Goal: Information Seeking & Learning: Learn about a topic

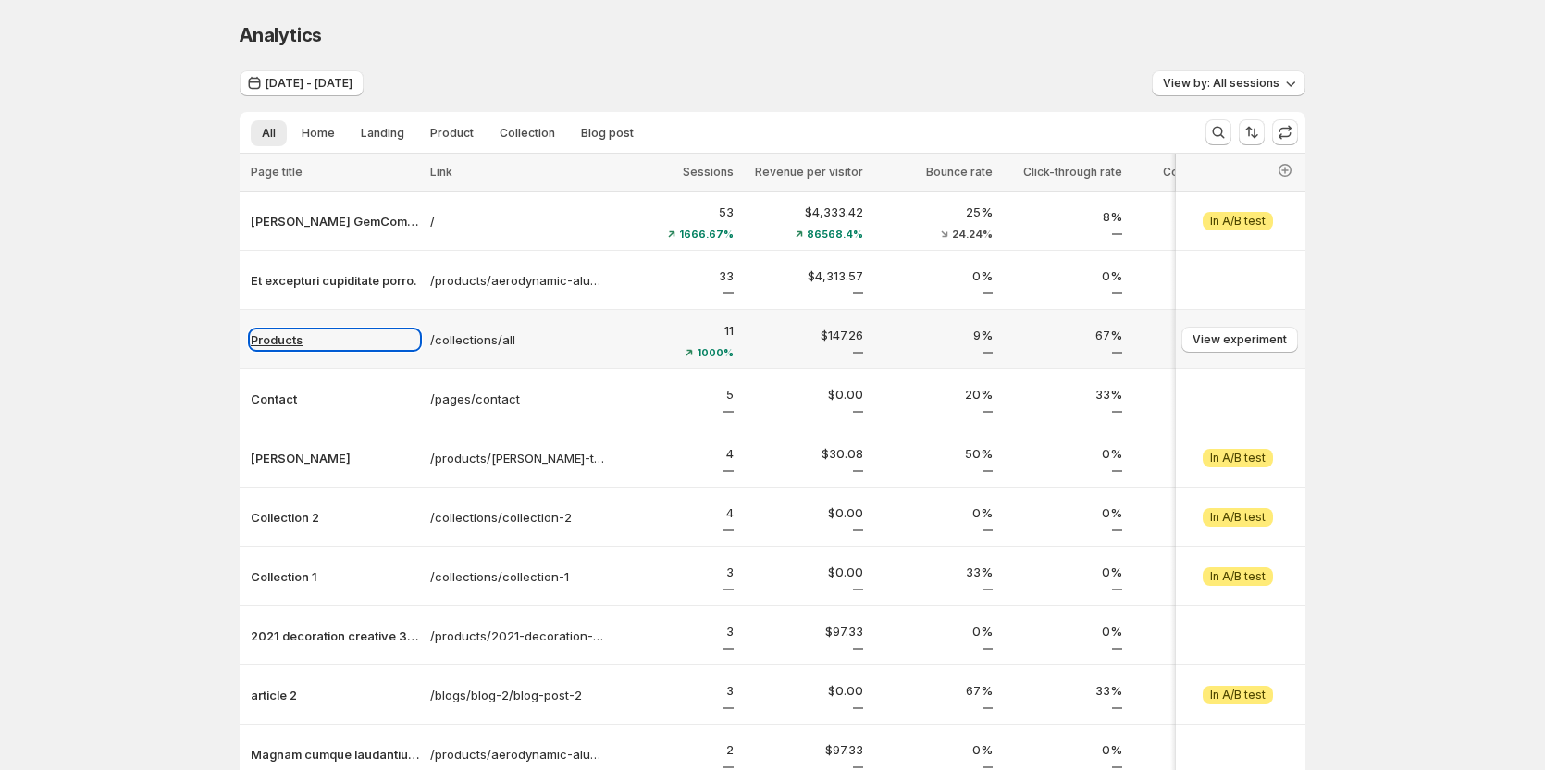
click at [290, 339] on p "Products" at bounding box center [335, 339] width 168 height 18
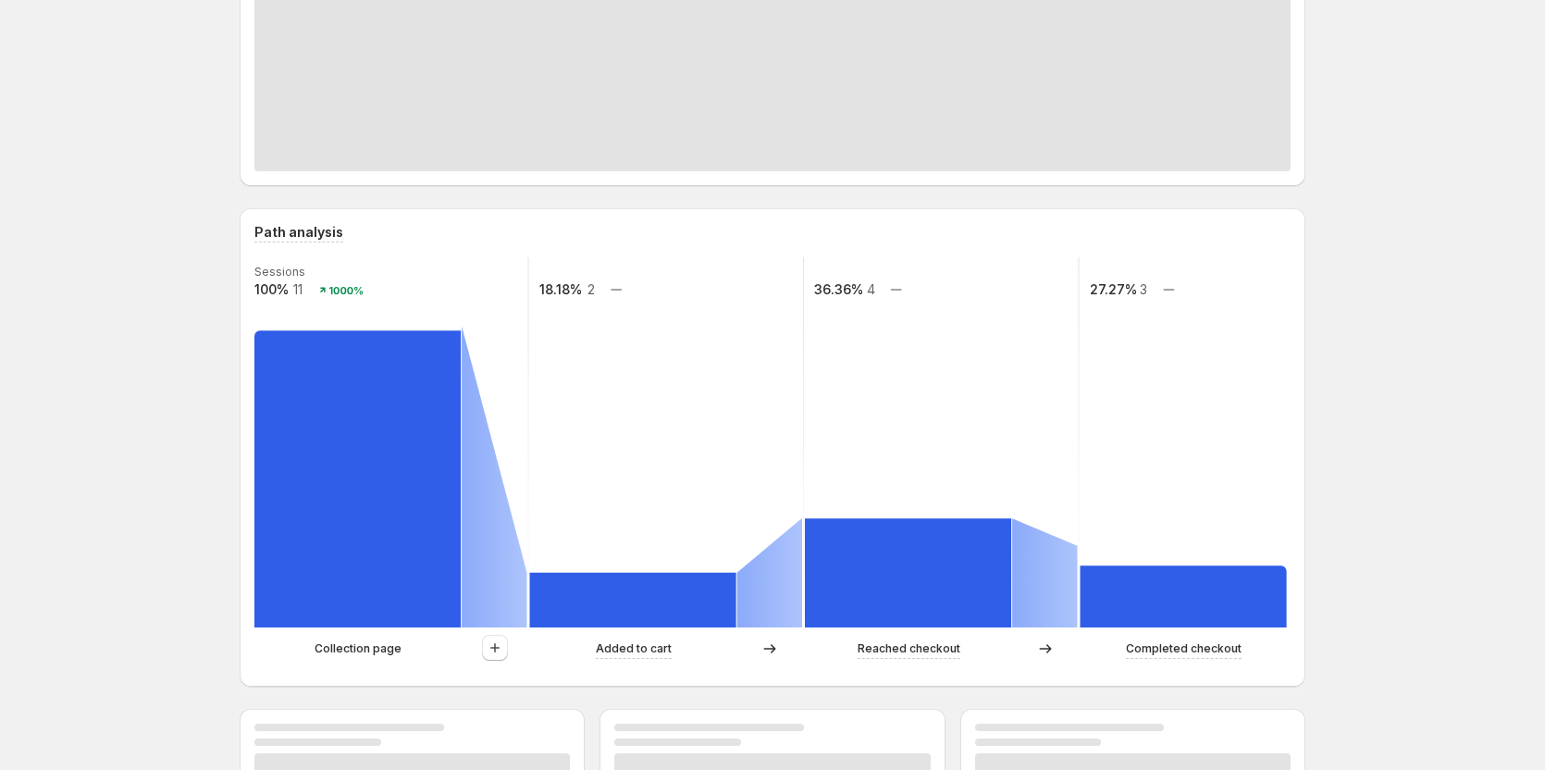
scroll to position [370, 0]
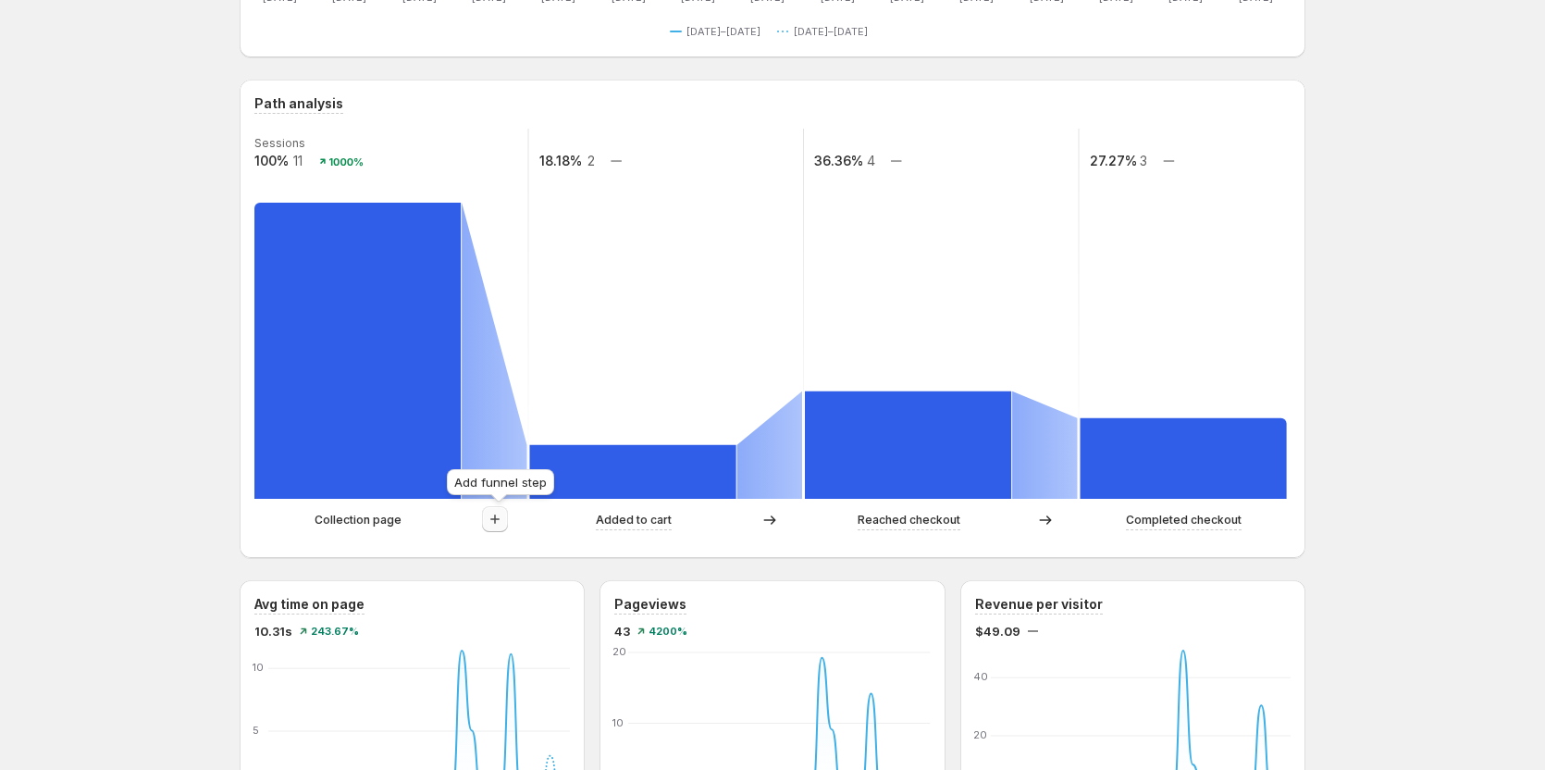
click at [494, 514] on icon "button" at bounding box center [495, 519] width 18 height 18
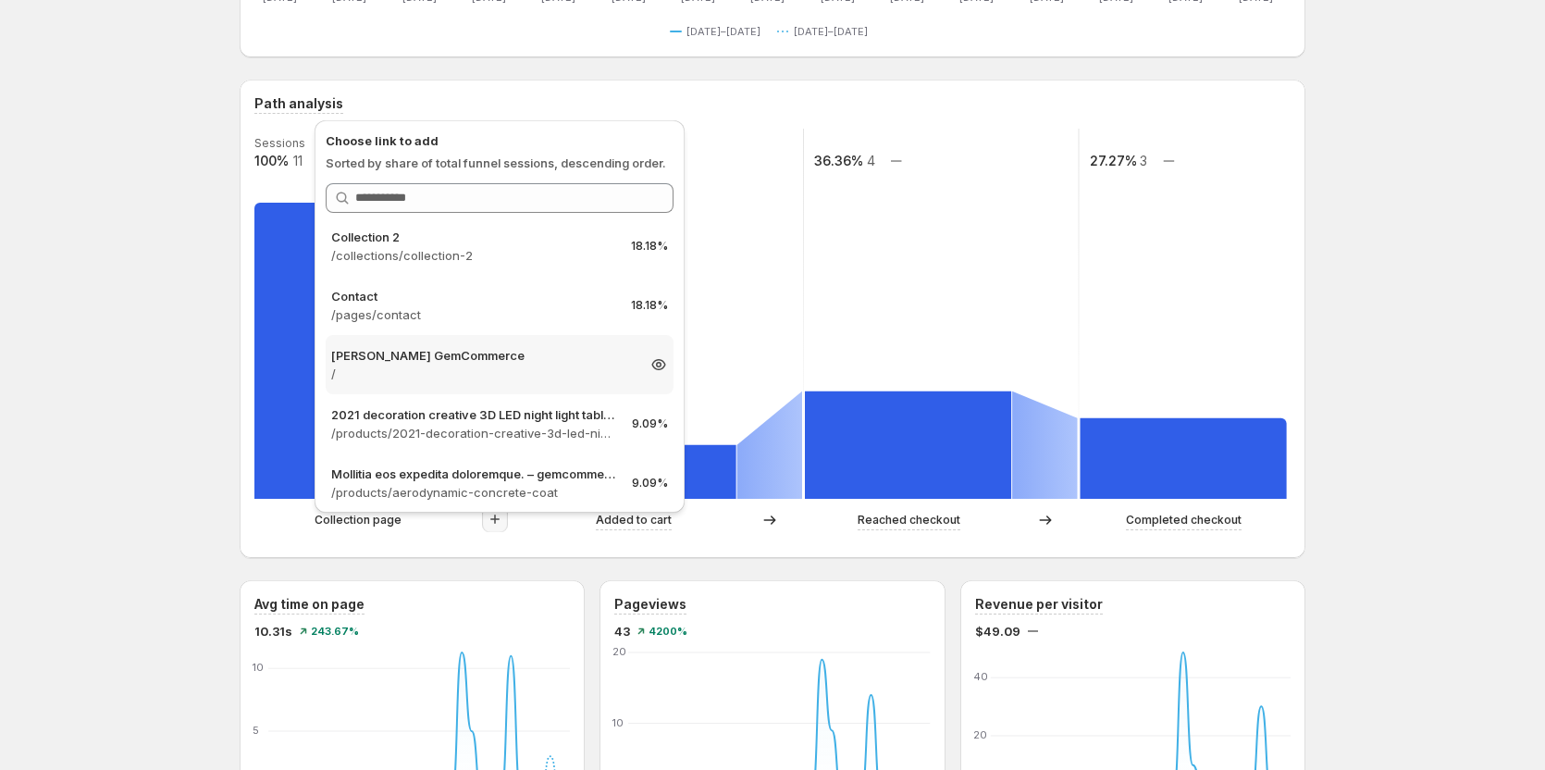
scroll to position [0, 0]
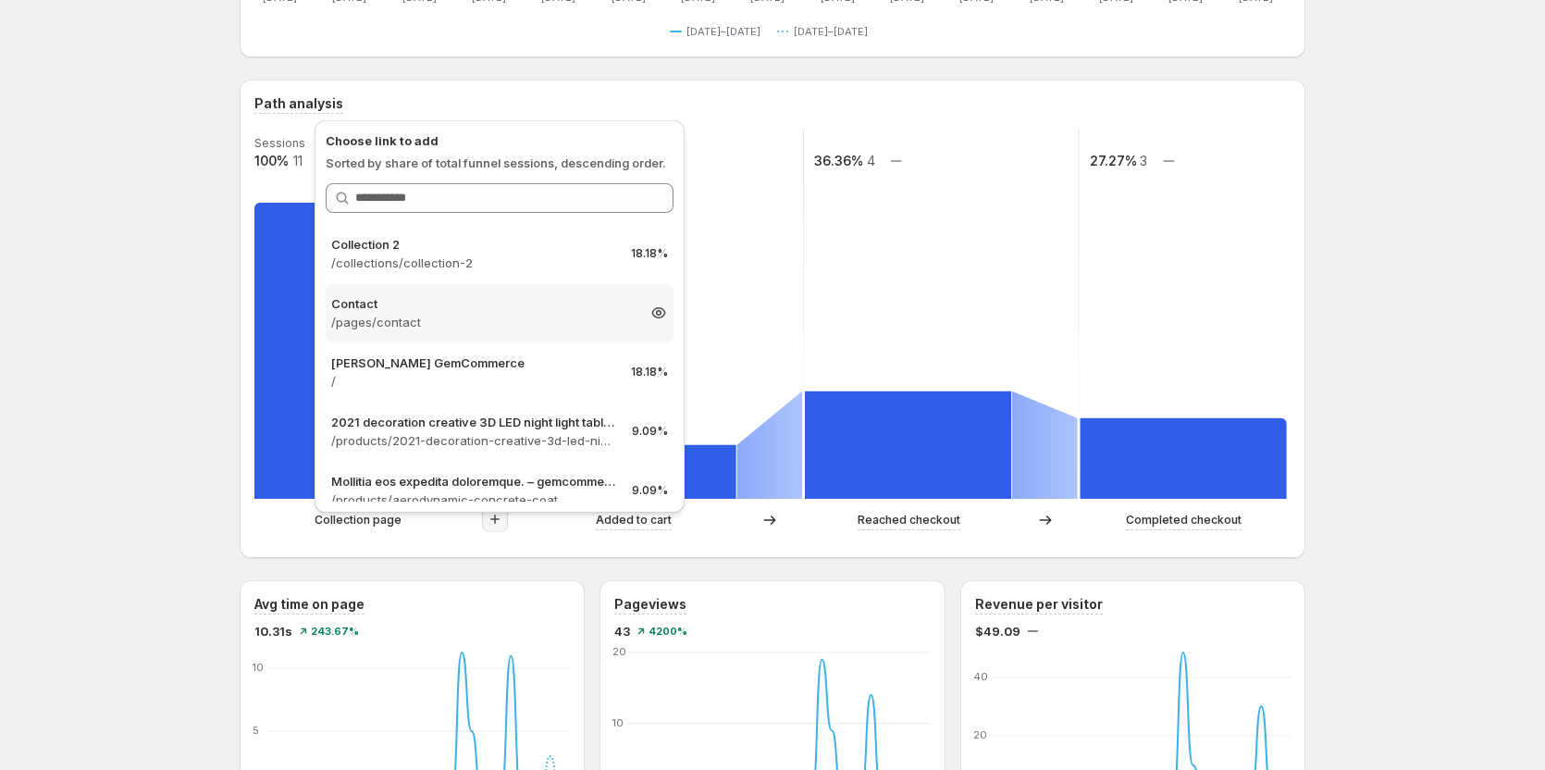
click at [439, 324] on p "/pages/contact" at bounding box center [482, 322] width 303 height 18
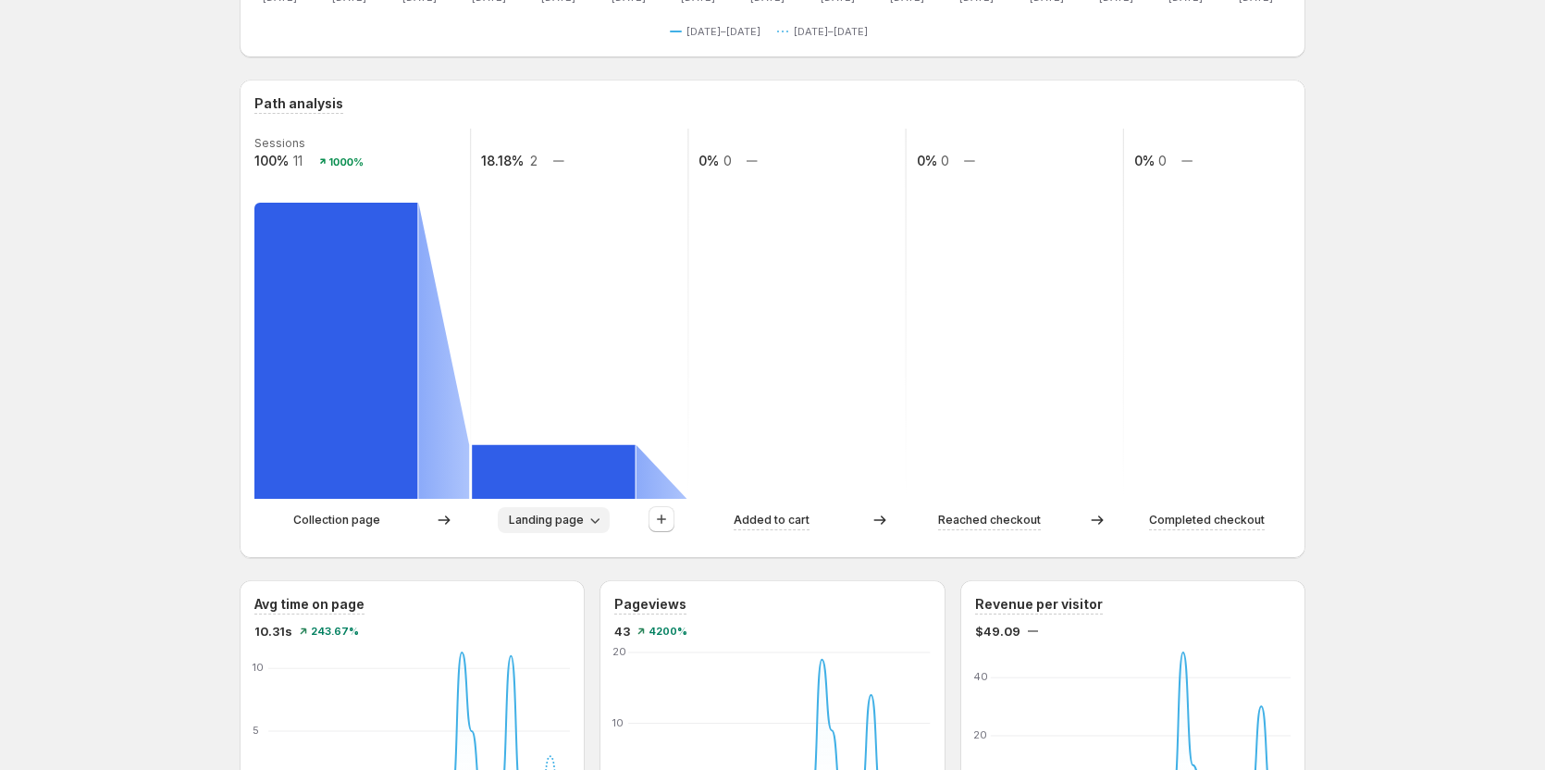
click at [531, 513] on span "Landing page" at bounding box center [546, 519] width 75 height 15
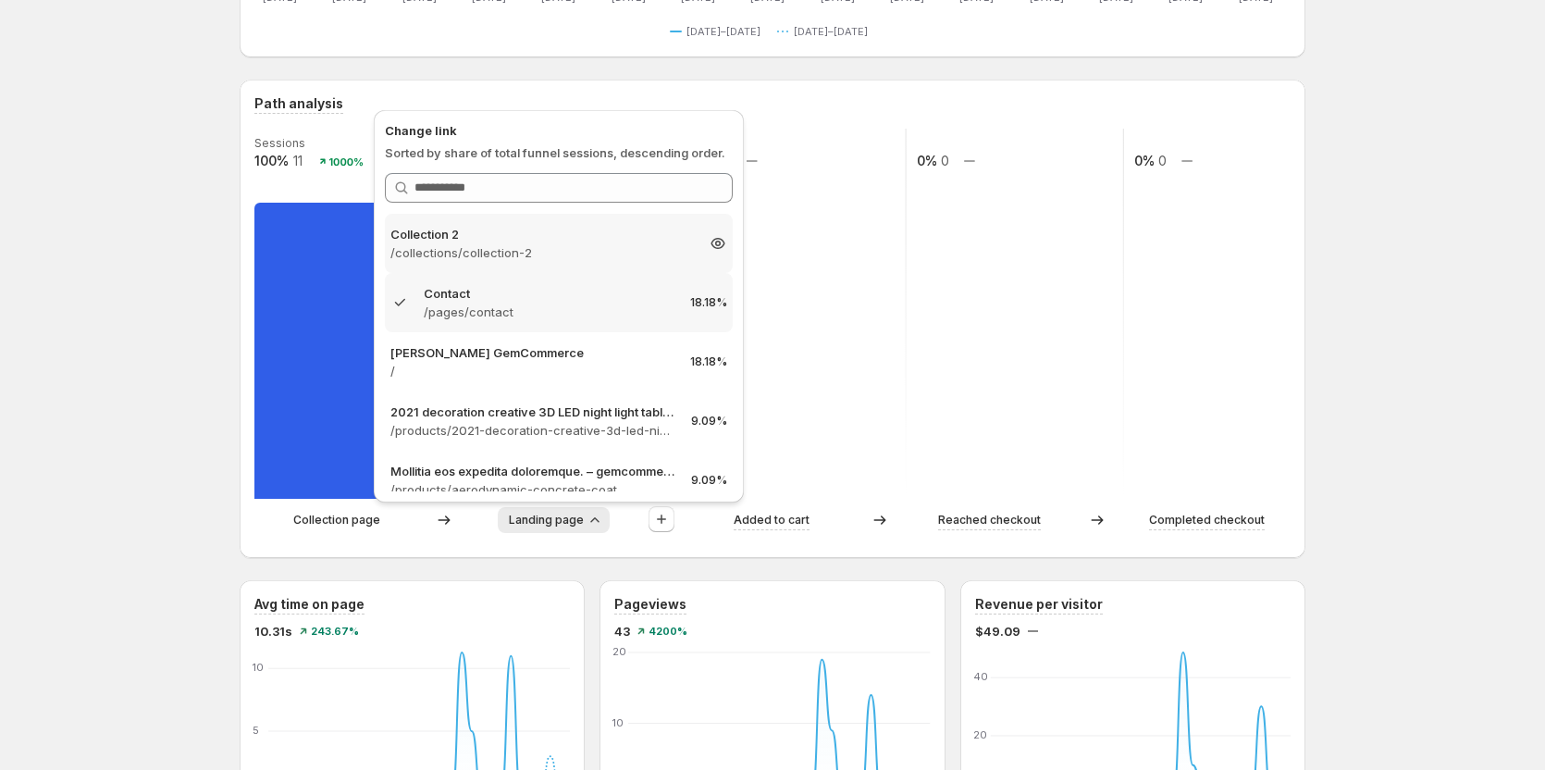
click at [499, 253] on p "/collections/collection-2" at bounding box center [541, 252] width 303 height 18
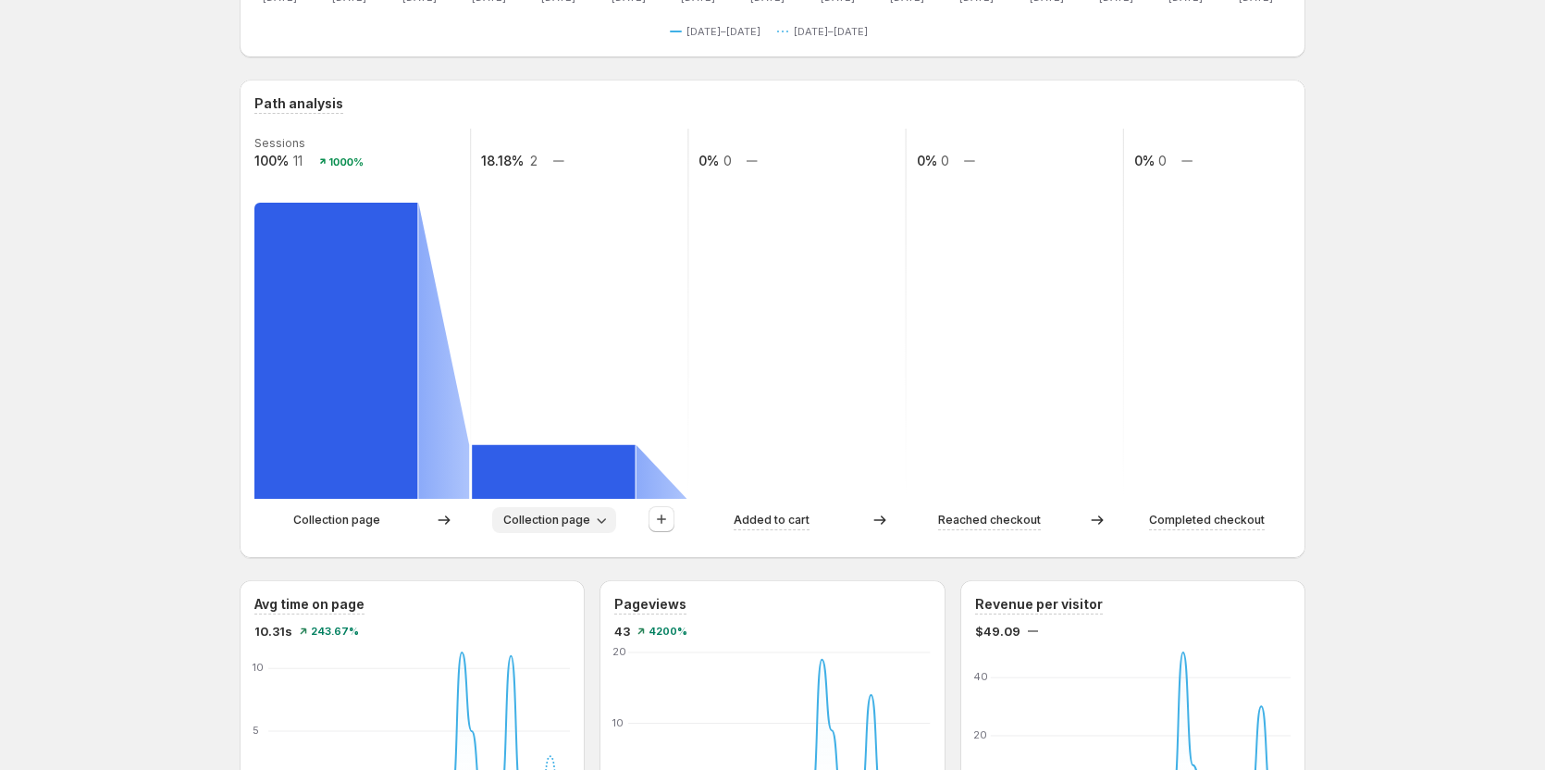
click at [562, 525] on span "Collection page" at bounding box center [546, 519] width 87 height 15
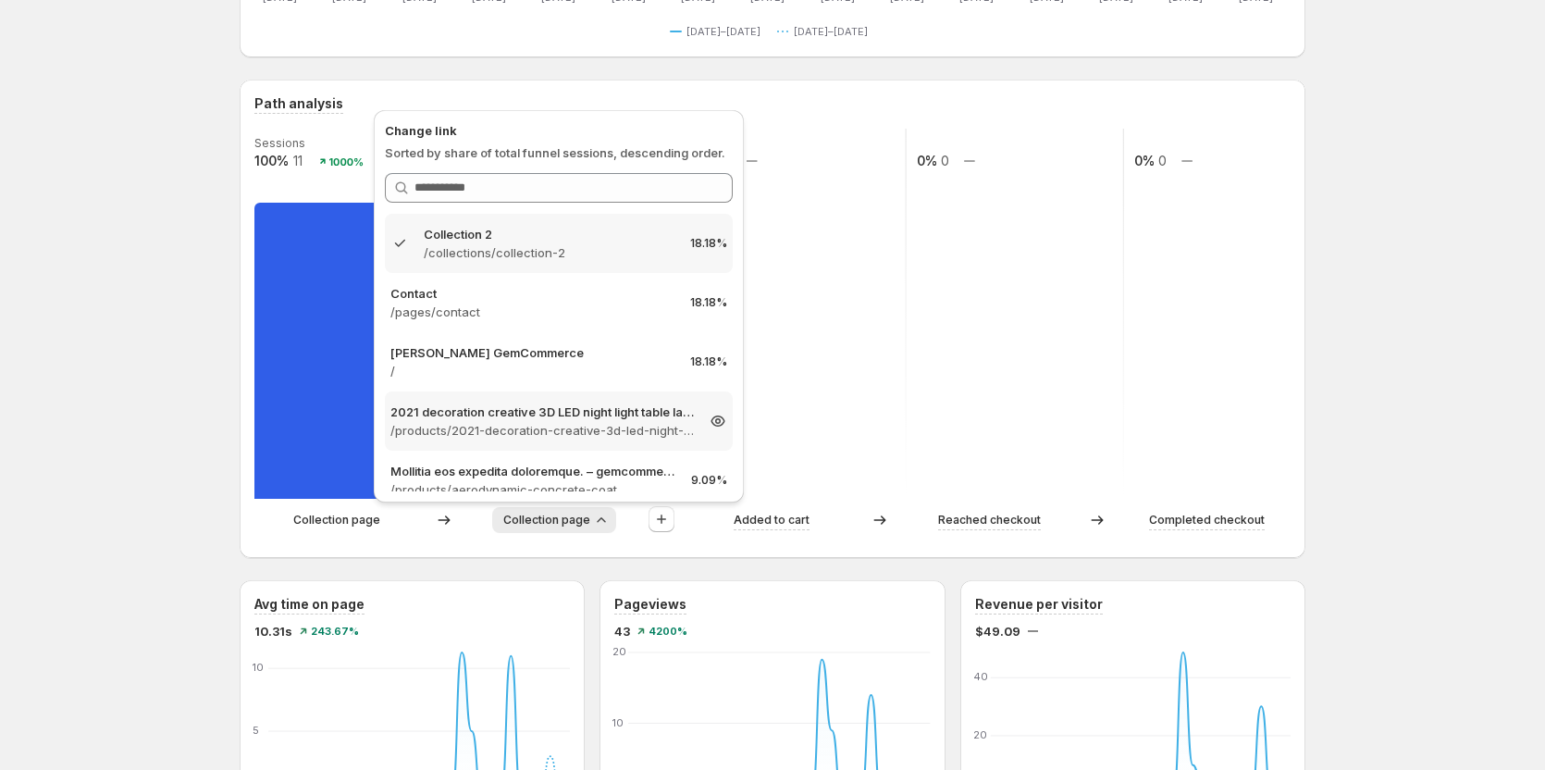
click at [524, 399] on div "2021 decoration creative 3D LED night light table lamp children bedroo /product…" at bounding box center [559, 420] width 348 height 59
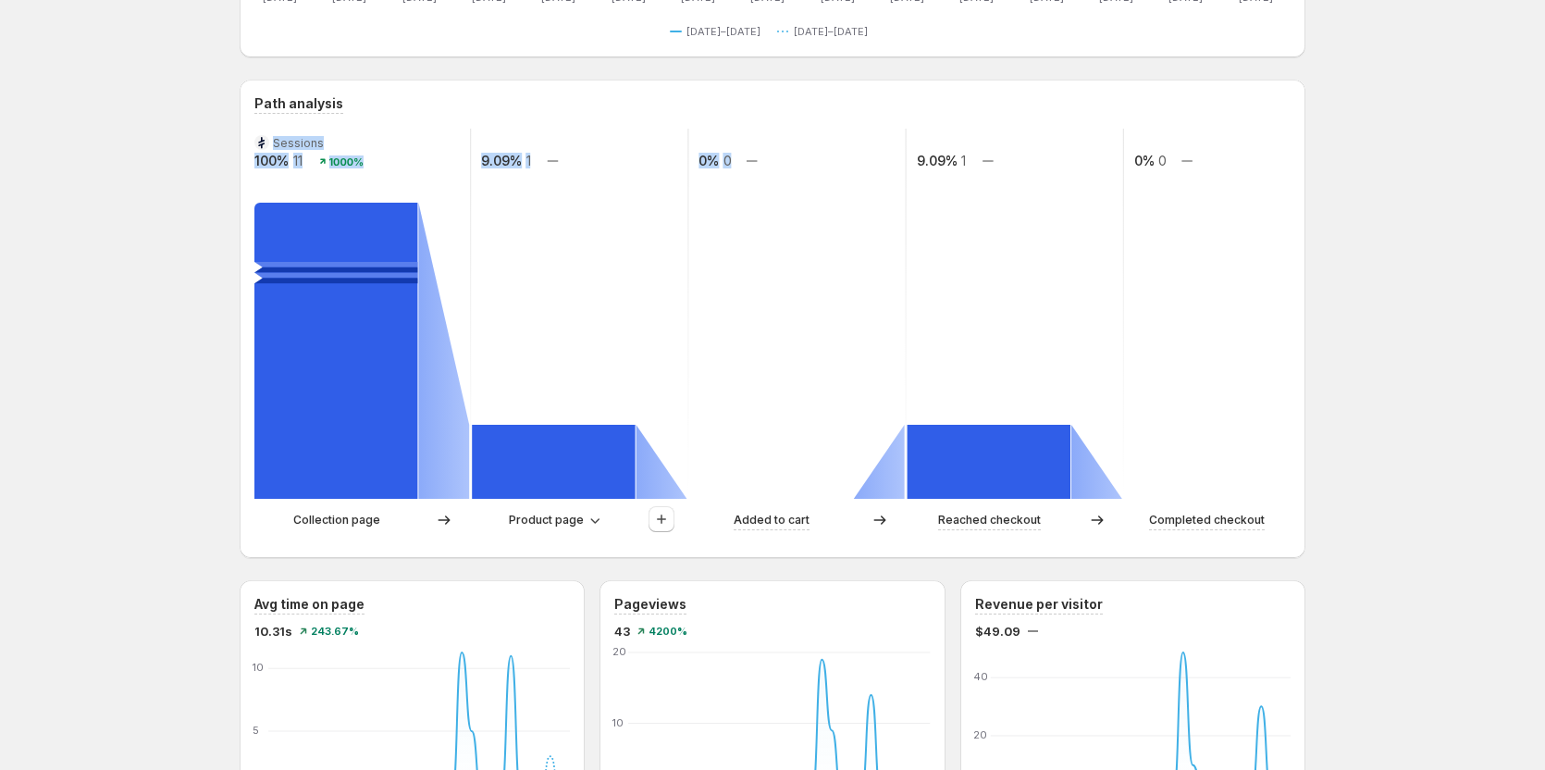
click at [725, 158] on g "Sessions 100% 11 1000% 9.09% 1 0% 0 9.09% 1 0% 0" at bounding box center [798, 314] width 1090 height 370
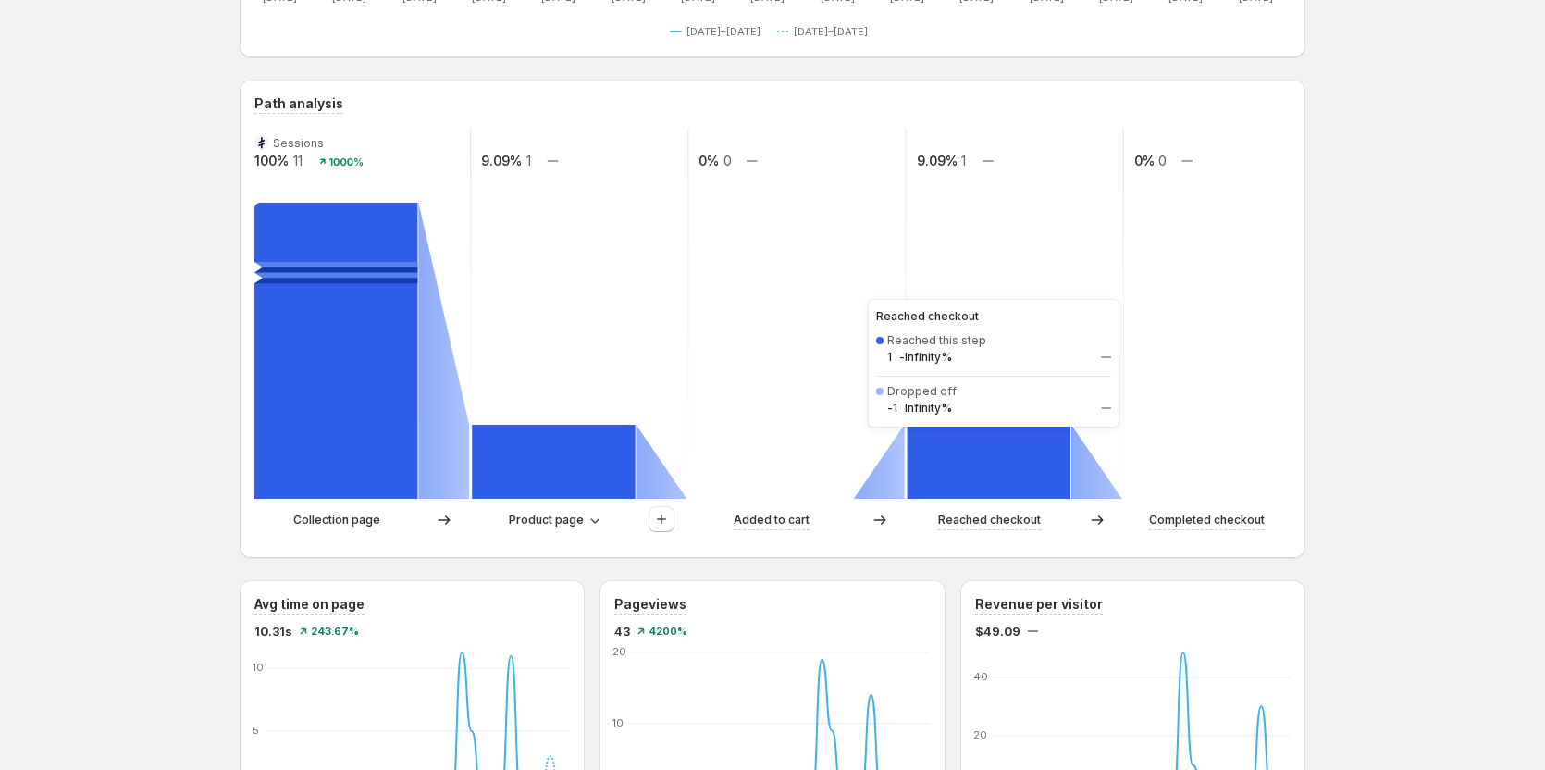
click at [983, 461] on rect at bounding box center [988, 462] width 163 height 74
click at [545, 516] on span "Product page" at bounding box center [546, 519] width 75 height 15
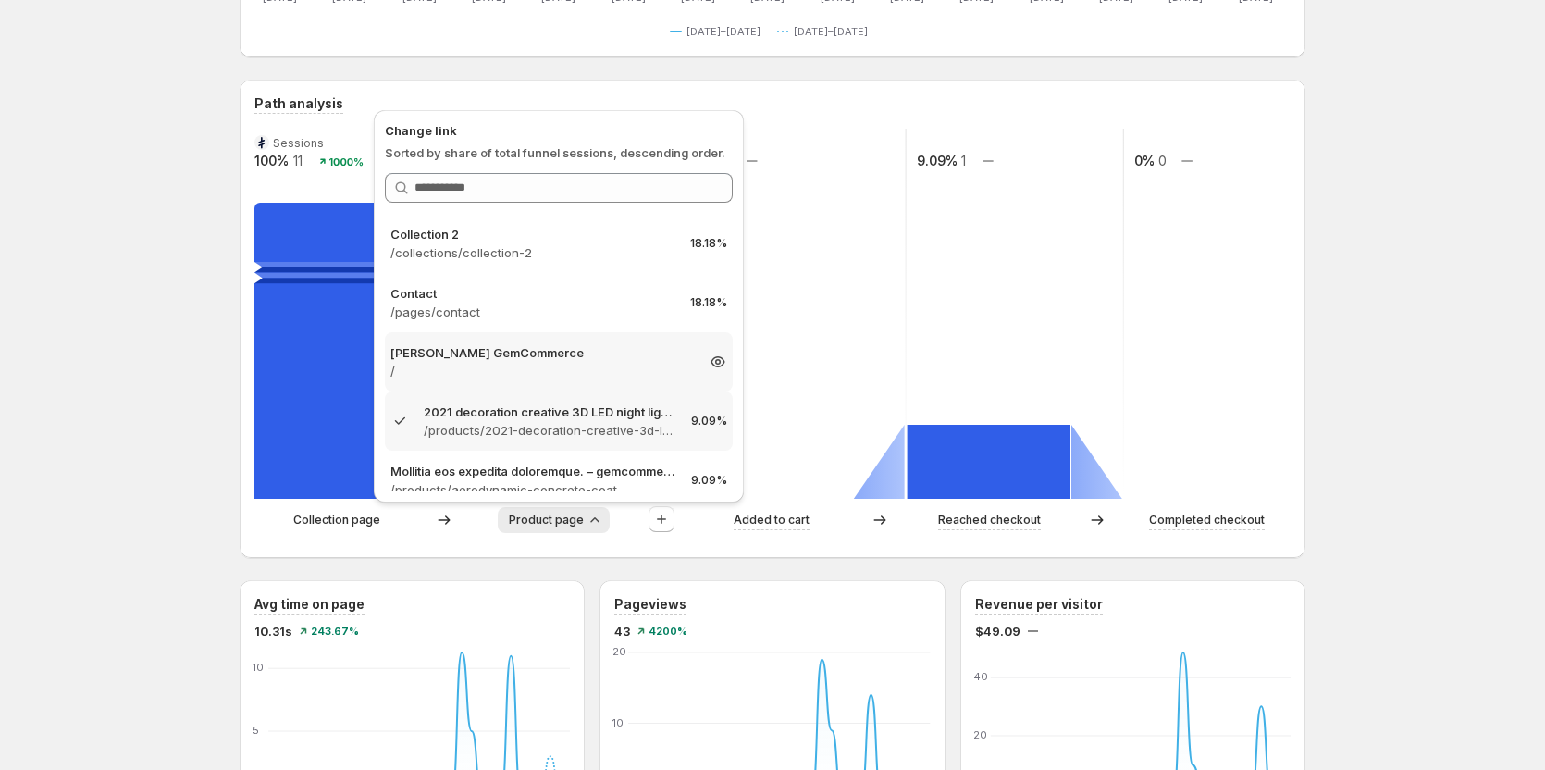
click at [524, 351] on p "[PERSON_NAME] GemCommerce" at bounding box center [541, 352] width 303 height 18
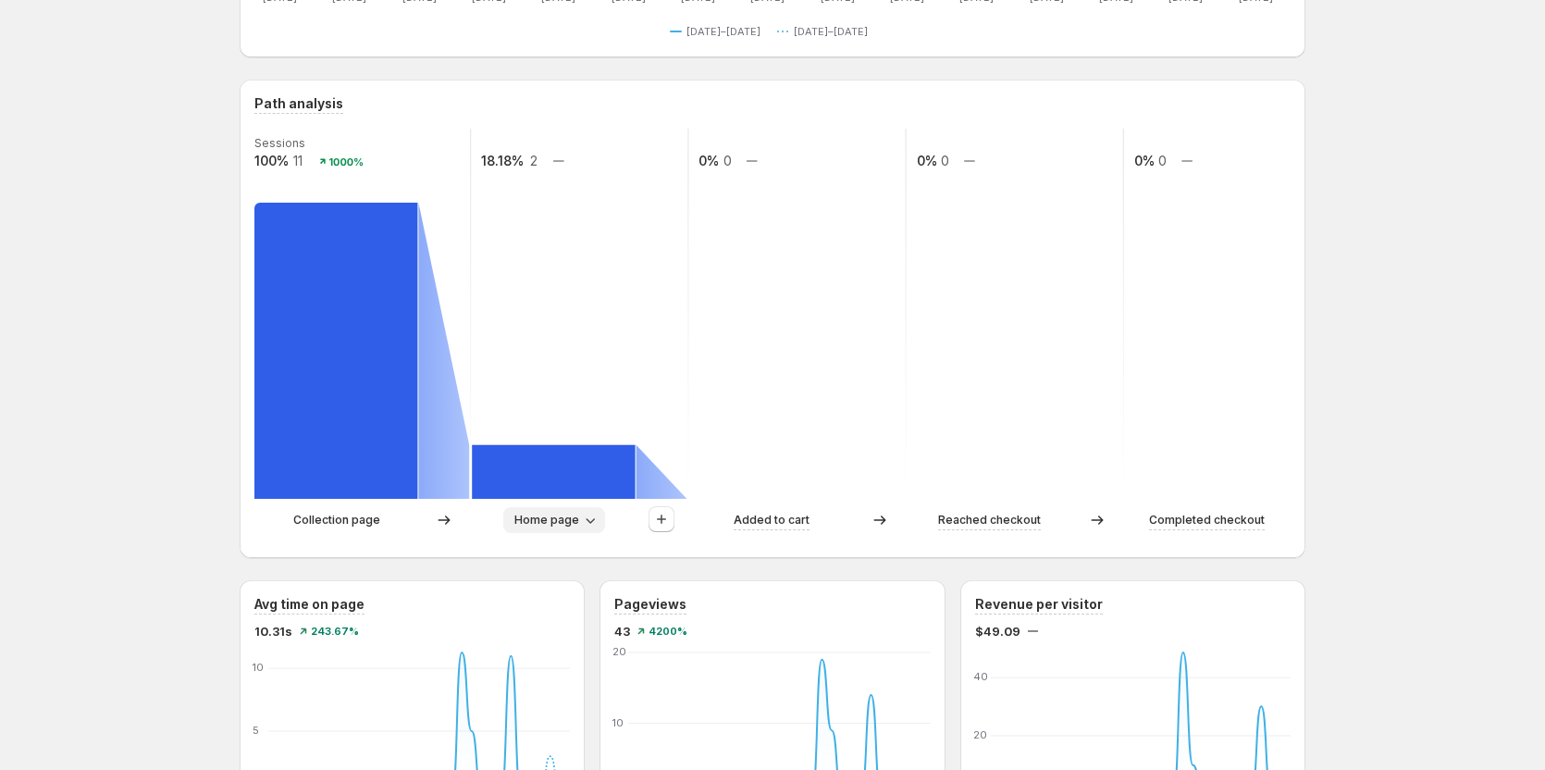
click at [578, 517] on span "Home page" at bounding box center [546, 519] width 65 height 15
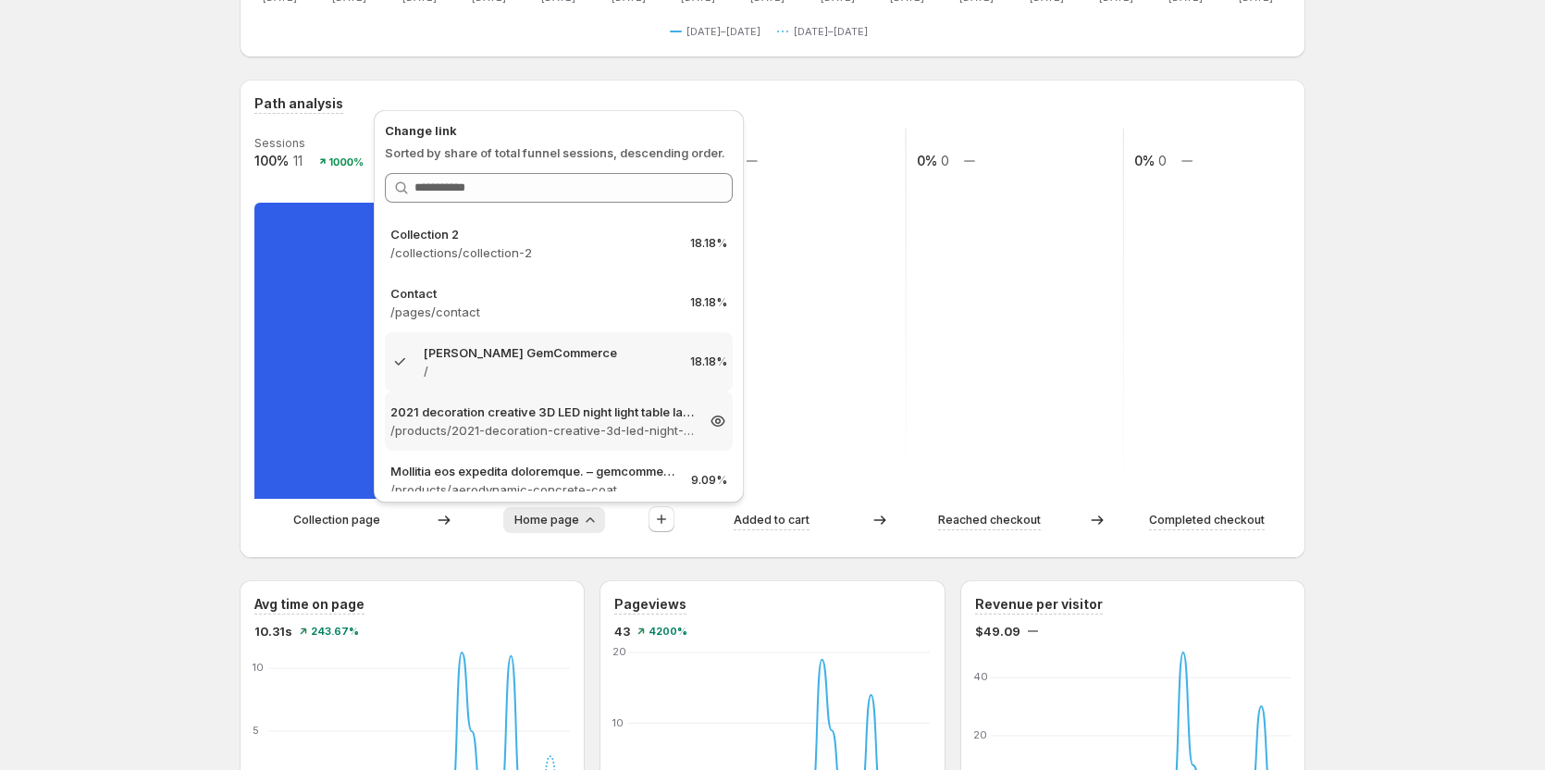
click at [534, 437] on p "/products/2021-decoration-creative-3d-led-night-light-table-lamp-children-bedro…" at bounding box center [541, 430] width 303 height 18
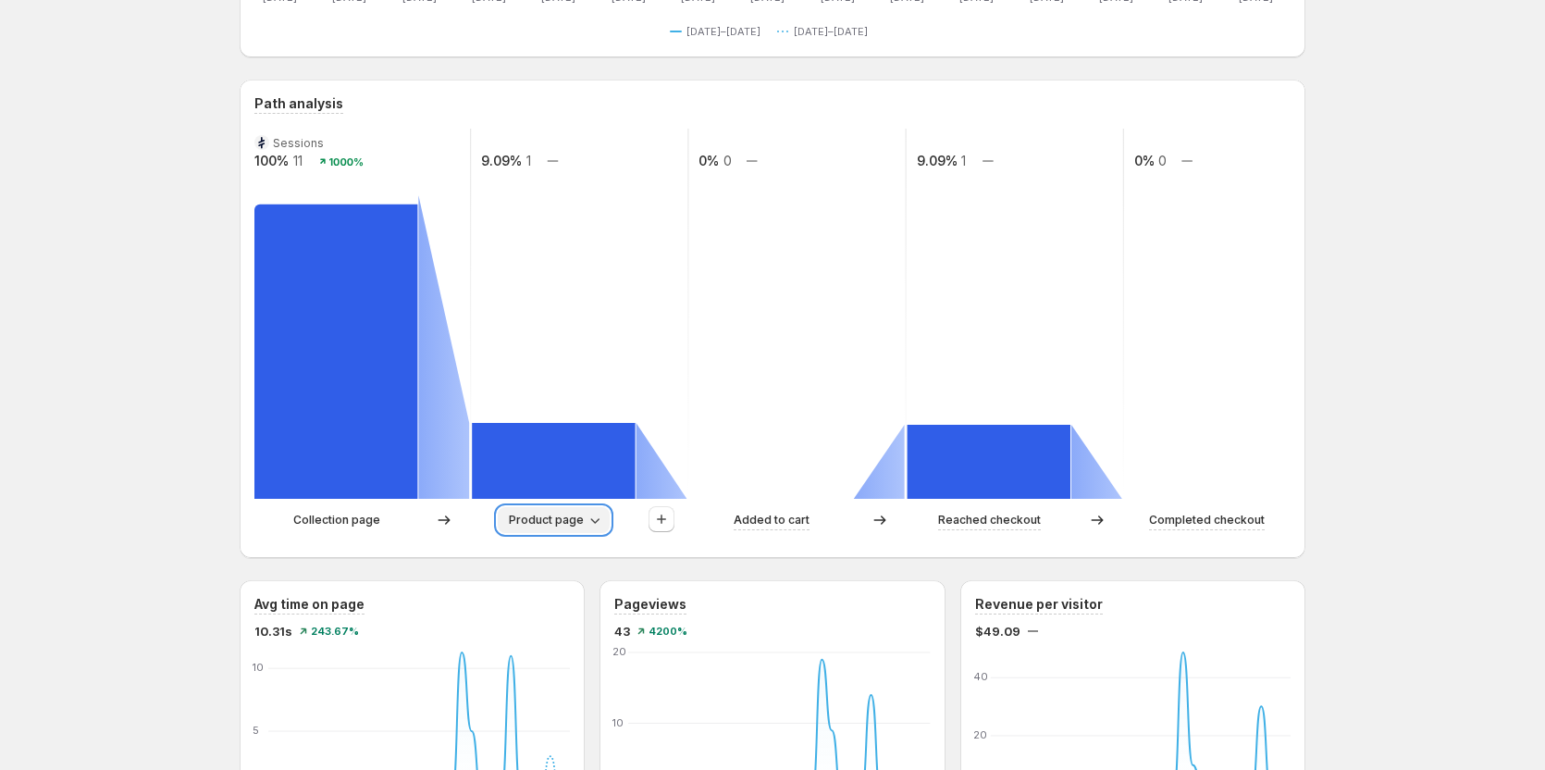
click at [546, 524] on span "Product page" at bounding box center [546, 519] width 75 height 15
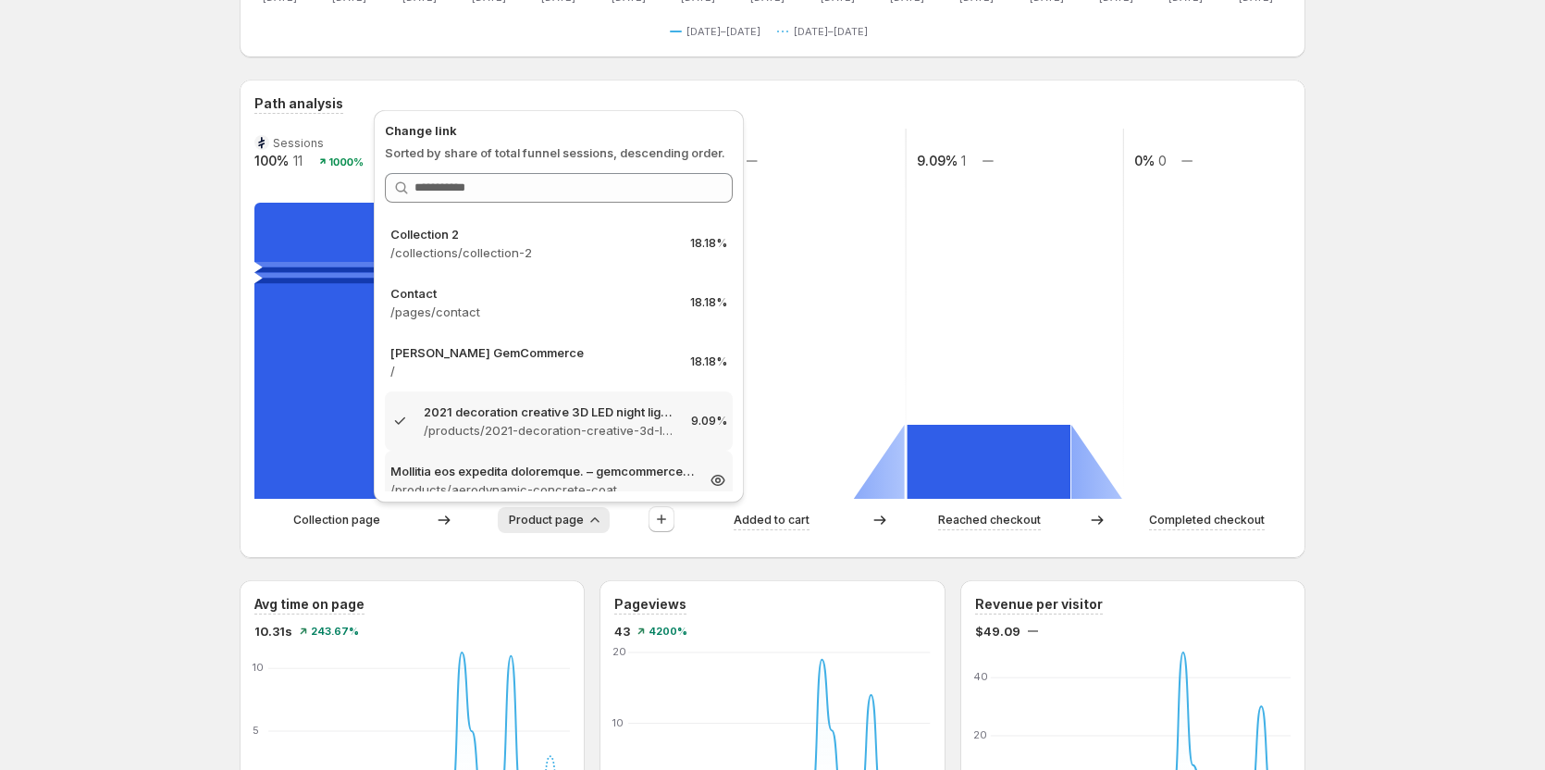
click at [538, 480] on p "/products/aerodynamic-concrete-coat" at bounding box center [541, 489] width 303 height 18
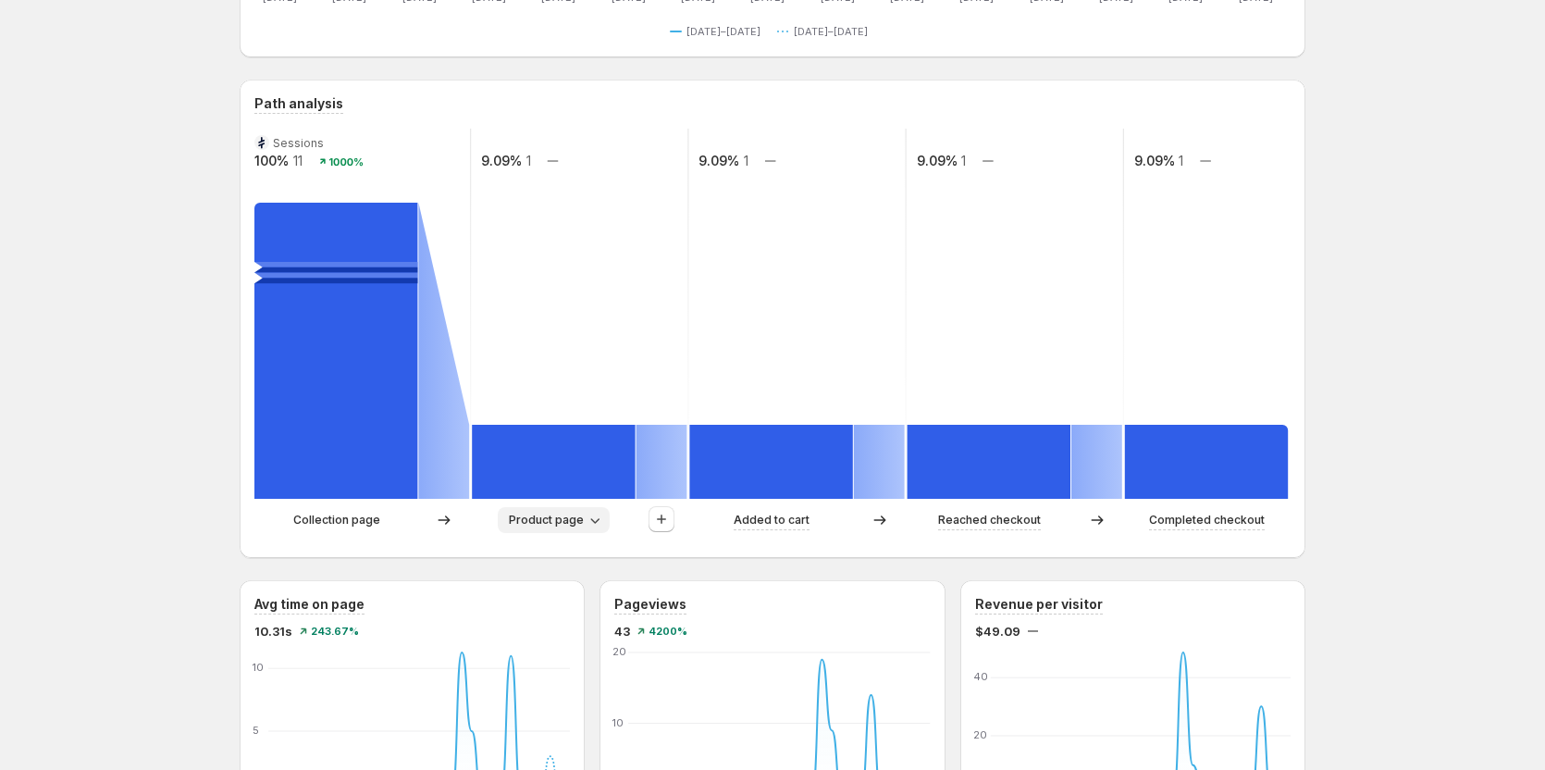
click at [573, 525] on span "Product page" at bounding box center [546, 519] width 75 height 15
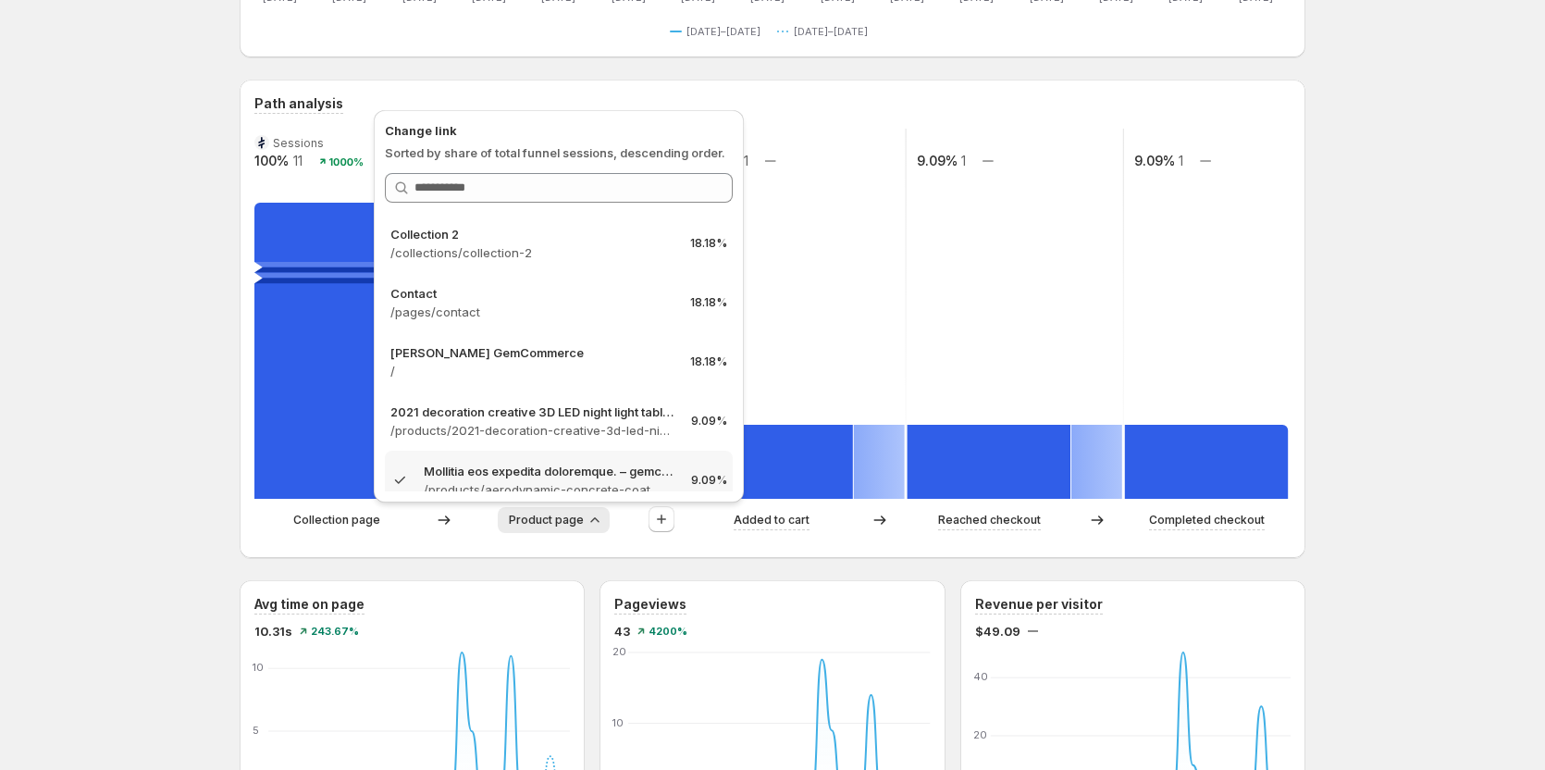
click at [154, 286] on div "Products. This page is ready Products Create experiment [DATE] - [DATE] Compare…" at bounding box center [772, 760] width 1545 height 2260
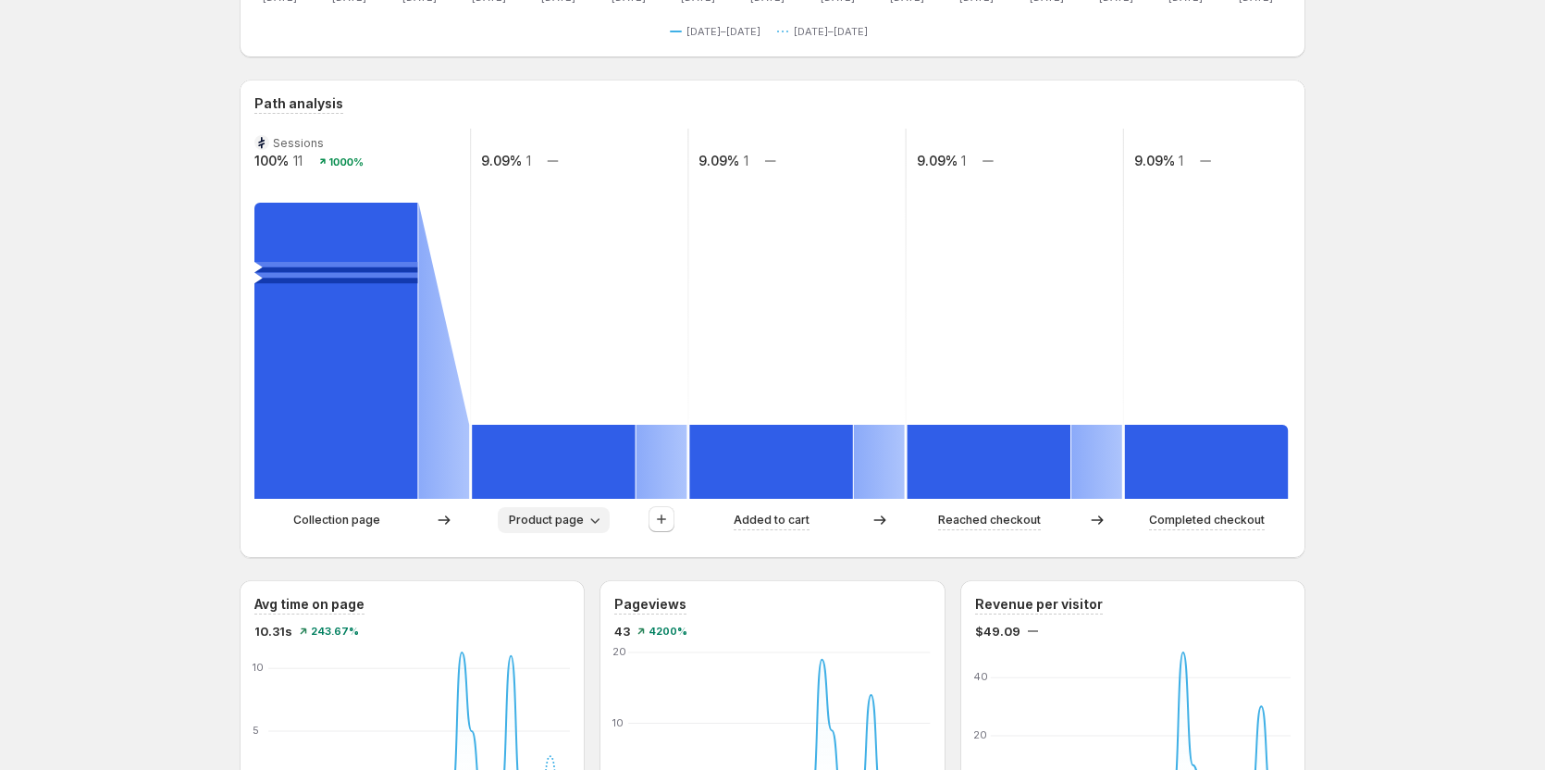
click at [533, 517] on span "Product page" at bounding box center [546, 519] width 75 height 15
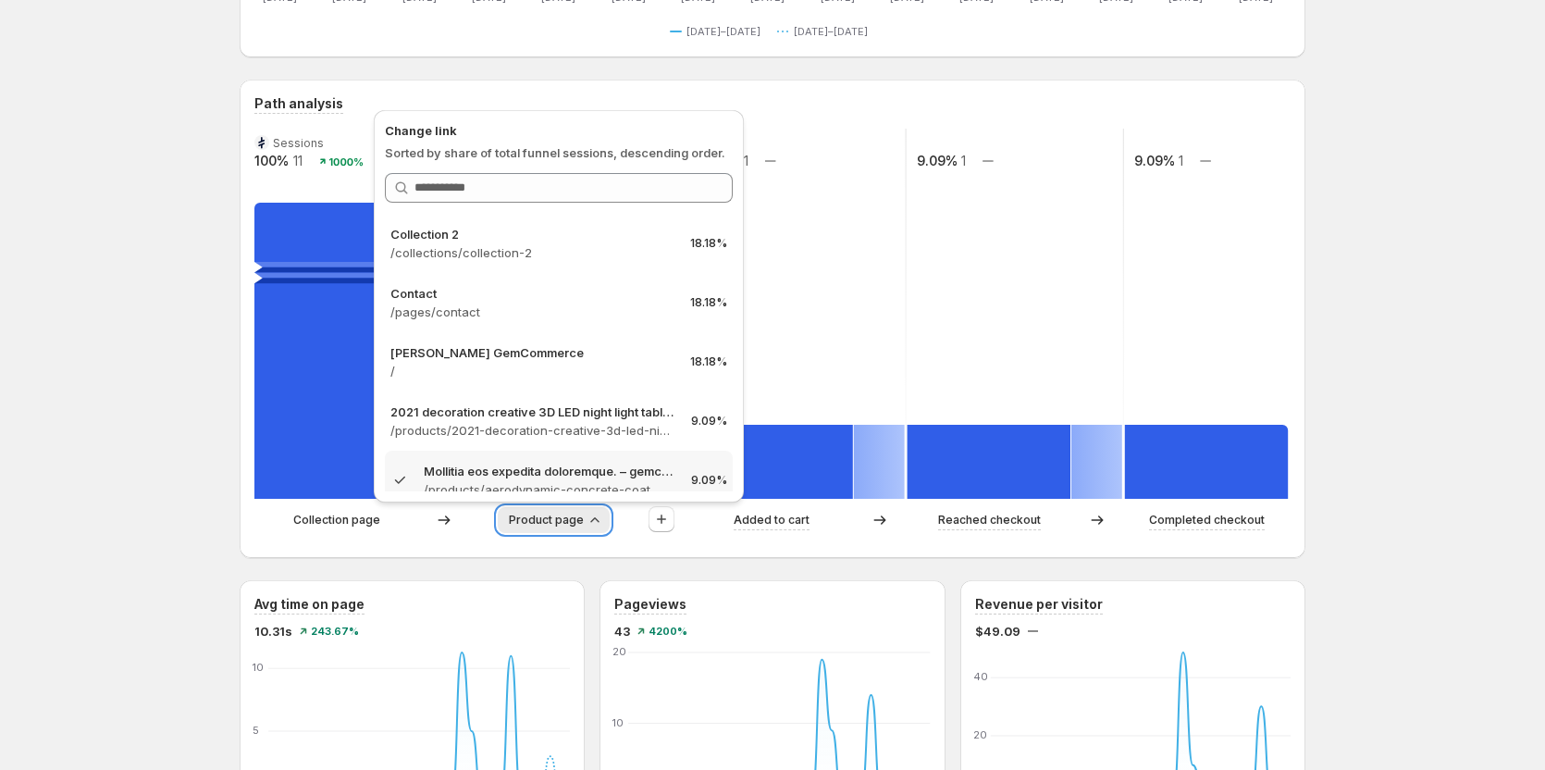
click at [533, 517] on span "Product page" at bounding box center [546, 519] width 75 height 15
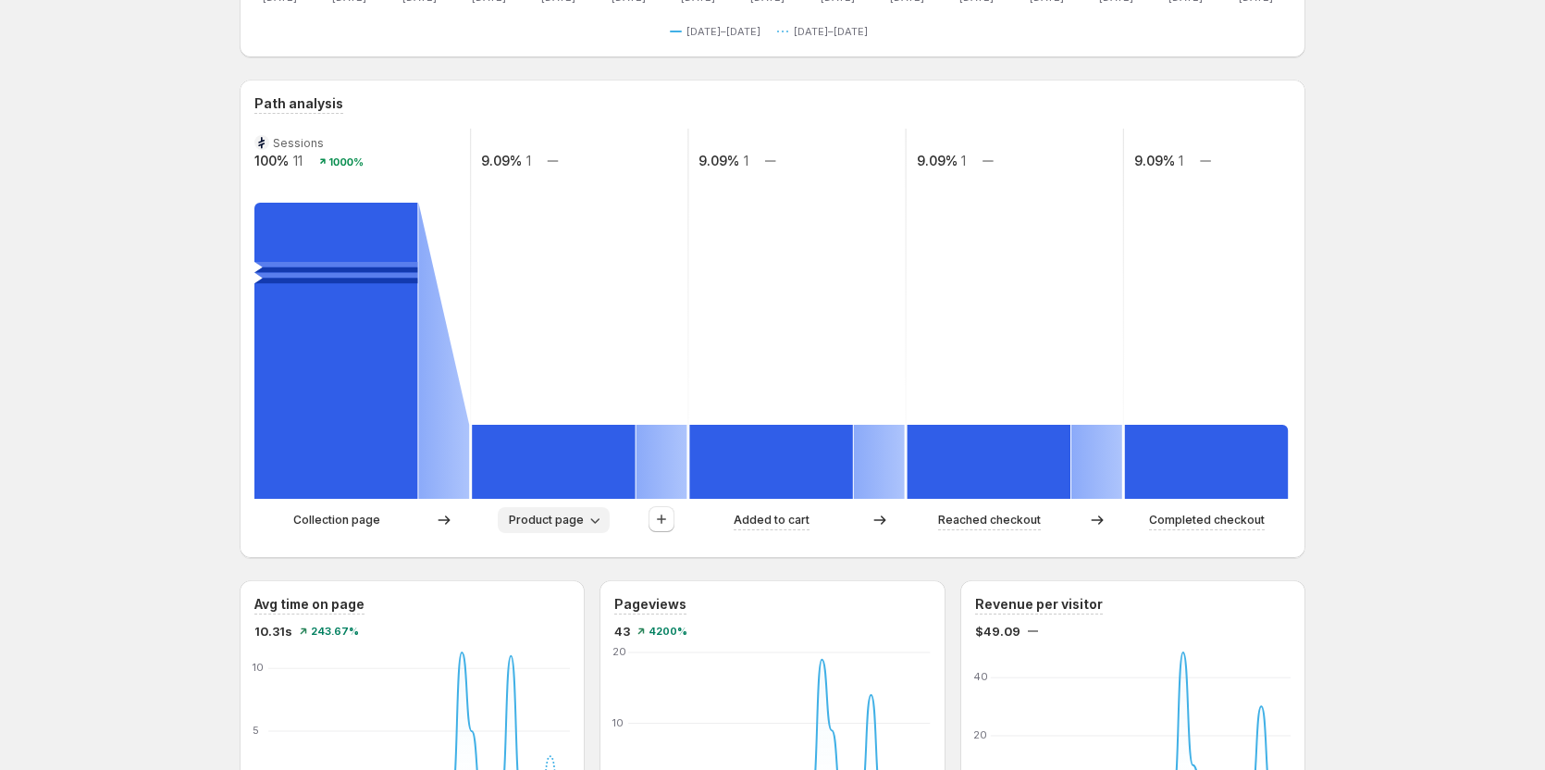
click at [533, 517] on span "Product page" at bounding box center [546, 519] width 75 height 15
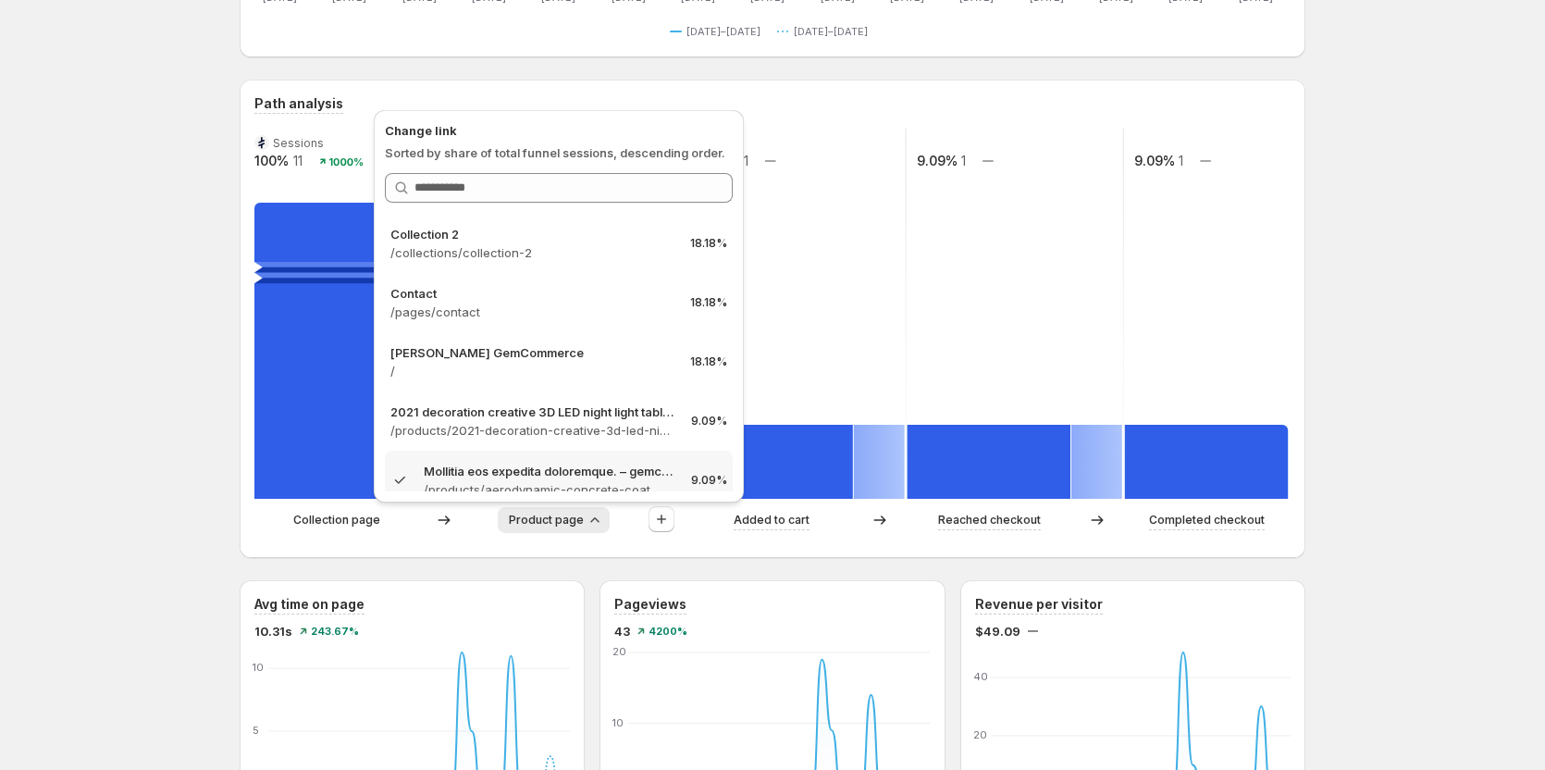
click at [533, 517] on span "Product page" at bounding box center [546, 519] width 75 height 15
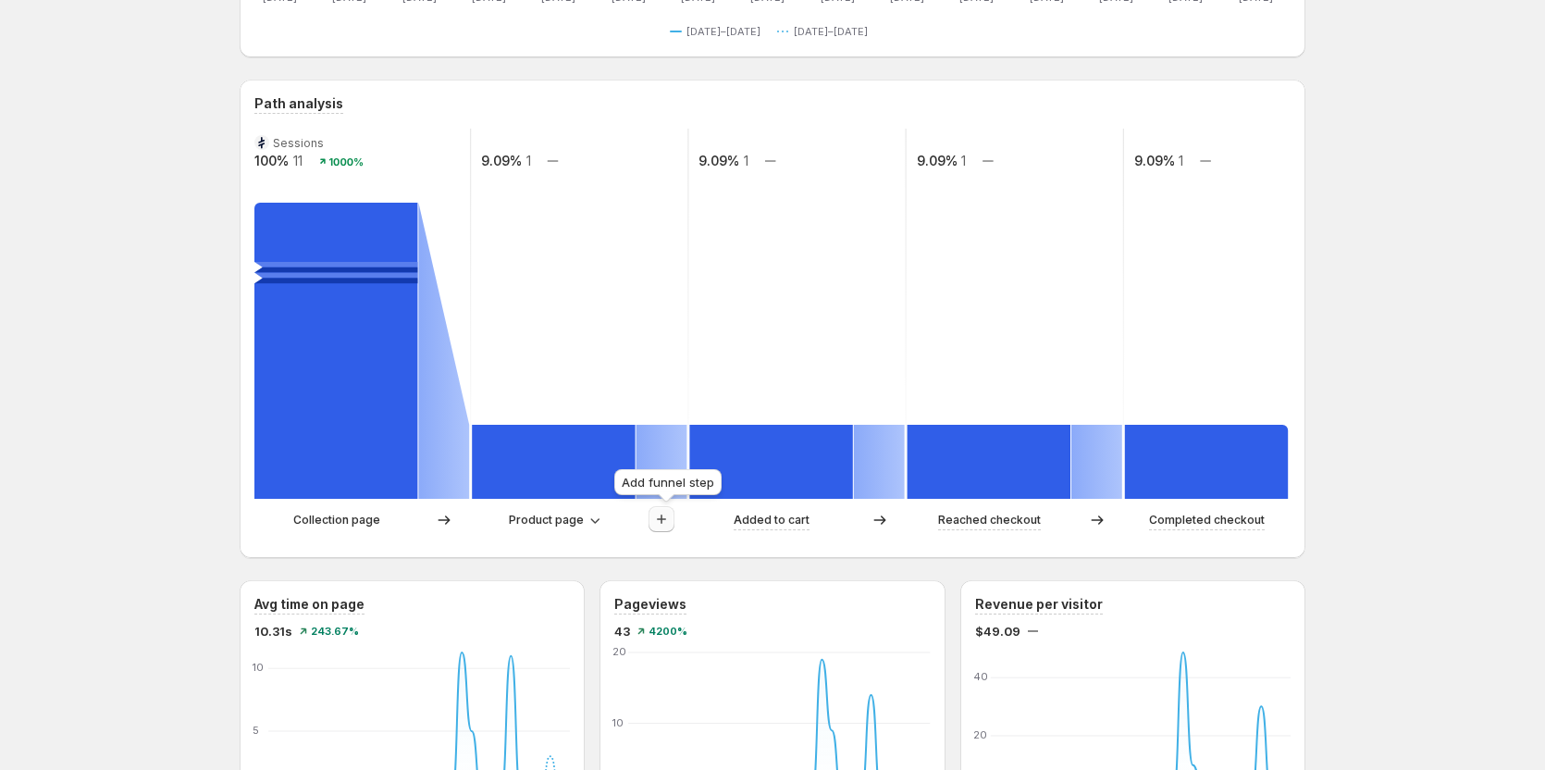
click at [666, 520] on icon "button" at bounding box center [661, 518] width 9 height 9
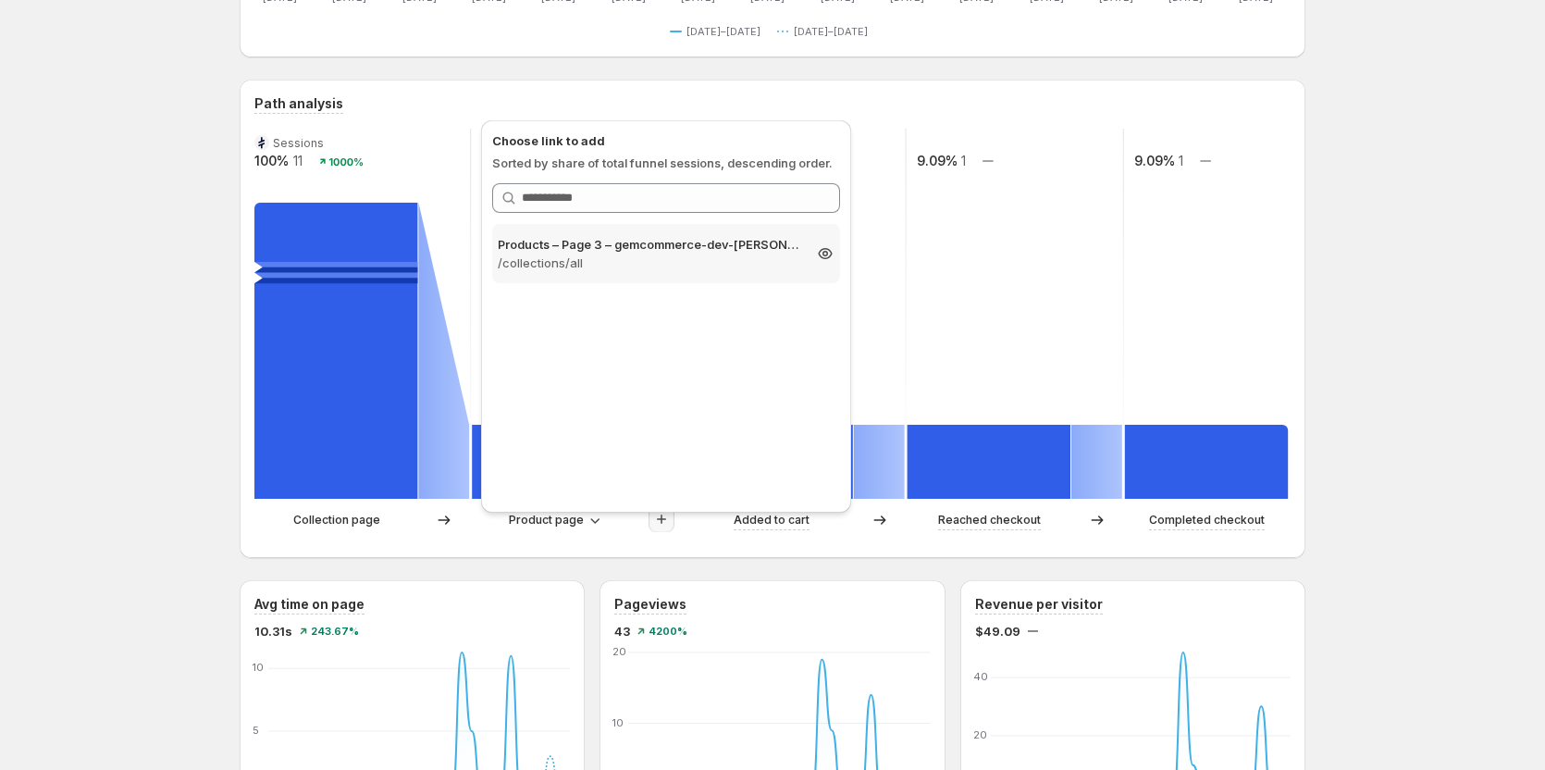
click at [599, 252] on p "Products – Page 3 – gemcommerce-dev-[PERSON_NAME]" at bounding box center [649, 244] width 303 height 18
